Goal: Information Seeking & Learning: Learn about a topic

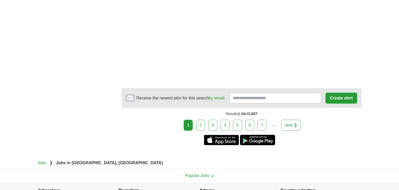
scroll to position [896, 0]
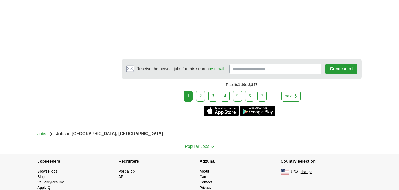
click at [288, 95] on link "next ❯" at bounding box center [291, 95] width 19 height 11
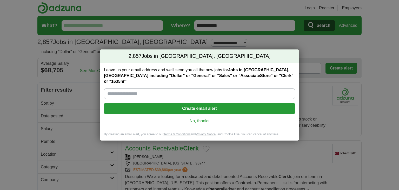
click at [203, 118] on link "No, thanks" at bounding box center [199, 121] width 183 height 6
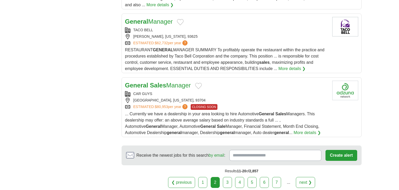
scroll to position [640, 0]
click at [228, 176] on link "3" at bounding box center [227, 181] width 9 height 11
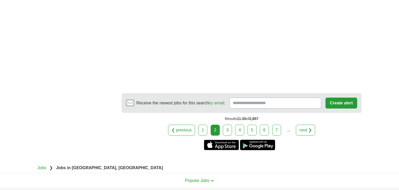
scroll to position [936, 0]
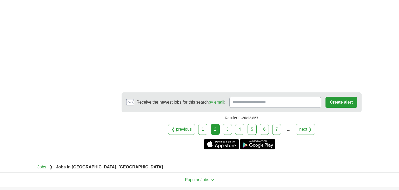
click at [227, 124] on link "3" at bounding box center [227, 129] width 9 height 11
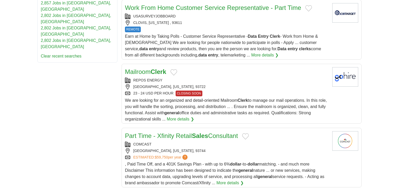
scroll to position [303, 0]
click at [177, 116] on link "More details ❯" at bounding box center [180, 119] width 27 height 6
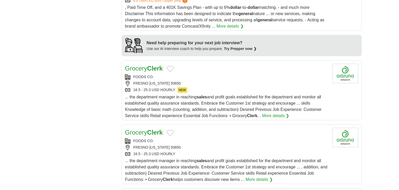
scroll to position [461, 0]
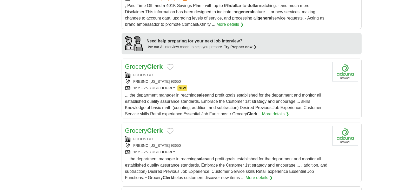
click at [199, 62] on div "Grocery Clerk" at bounding box center [226, 66] width 203 height 9
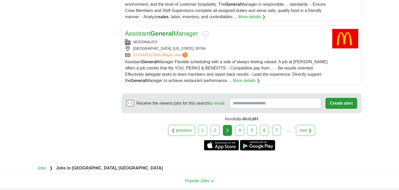
scroll to position [693, 0]
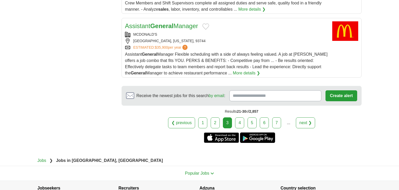
click at [240, 117] on link "4" at bounding box center [239, 122] width 9 height 11
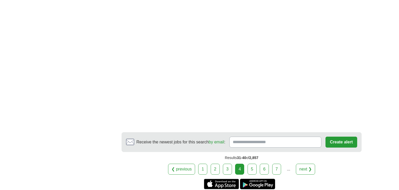
scroll to position [873, 0]
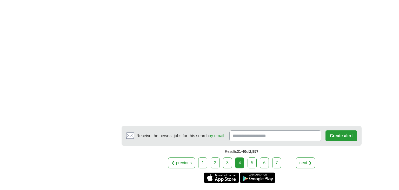
click at [251, 157] on link "5" at bounding box center [252, 162] width 9 height 11
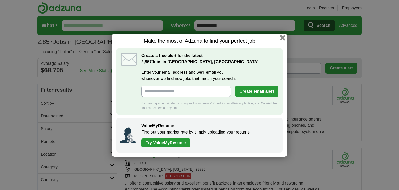
click at [284, 37] on button "button" at bounding box center [283, 38] width 6 height 6
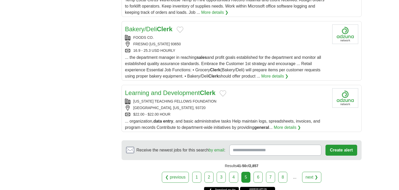
scroll to position [594, 0]
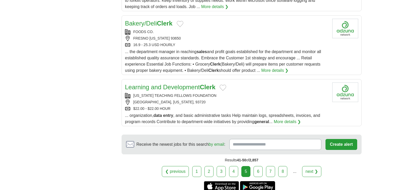
click at [257, 168] on link "6" at bounding box center [258, 171] width 9 height 11
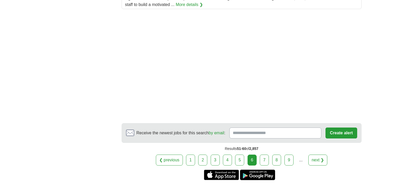
scroll to position [709, 0]
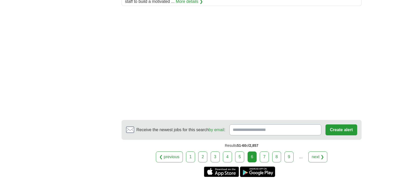
click at [265, 153] on link "7" at bounding box center [264, 156] width 9 height 11
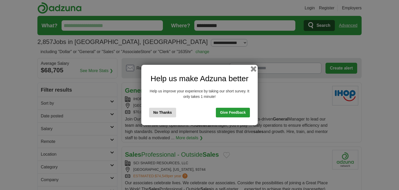
click at [252, 68] on button "button" at bounding box center [254, 69] width 6 height 6
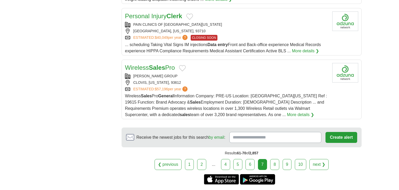
scroll to position [642, 0]
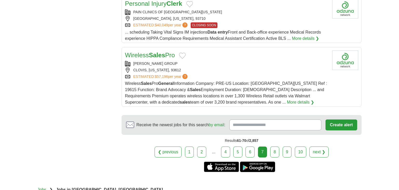
click at [316, 146] on link "next ❯" at bounding box center [319, 151] width 19 height 11
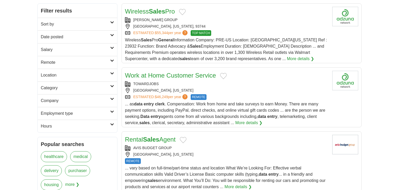
scroll to position [80, 0]
click at [243, 87] on div "FRESNO, CALIFORNIA" at bounding box center [226, 89] width 203 height 5
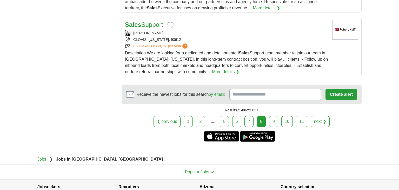
scroll to position [678, 0]
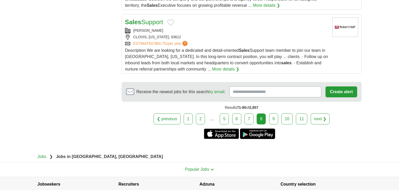
click at [317, 116] on link "next ❯" at bounding box center [320, 118] width 19 height 11
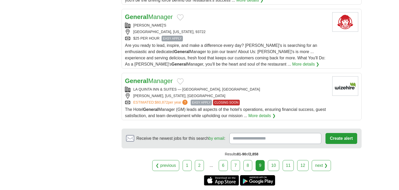
scroll to position [713, 0]
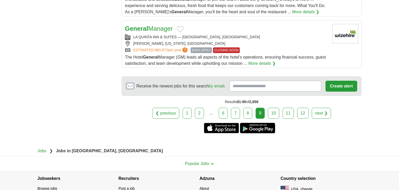
click at [276, 109] on link "10" at bounding box center [273, 113] width 11 height 11
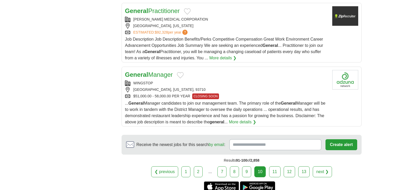
scroll to position [632, 0]
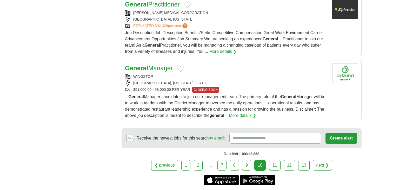
click at [275, 160] on link "11" at bounding box center [274, 165] width 11 height 11
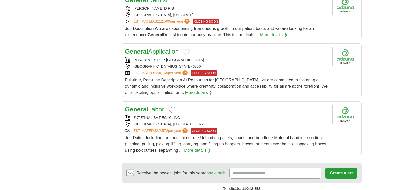
scroll to position [574, 0]
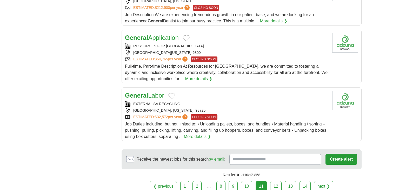
click at [275, 184] on link "12" at bounding box center [275, 186] width 11 height 11
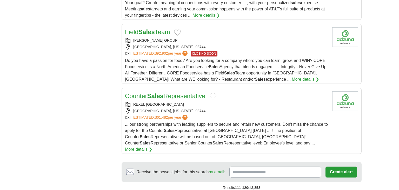
scroll to position [622, 0]
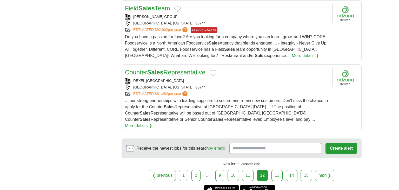
click at [276, 170] on link "13" at bounding box center [277, 175] width 11 height 11
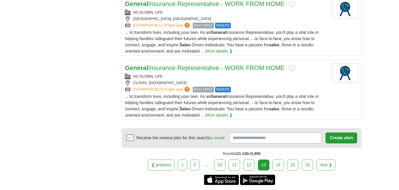
scroll to position [662, 0]
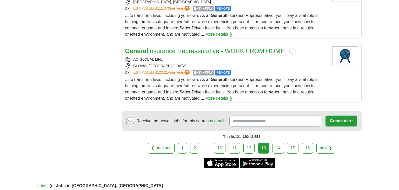
click at [281, 147] on link "14" at bounding box center [278, 147] width 11 height 11
